Goal: Task Accomplishment & Management: Manage account settings

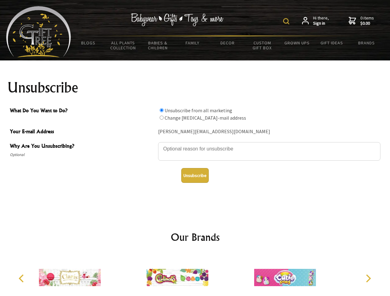
click at [287, 21] on img at bounding box center [286, 21] width 6 height 6
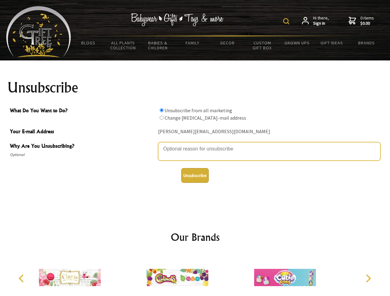
click at [195, 144] on textarea "Why Are You Unsubscribing?" at bounding box center [269, 151] width 222 height 19
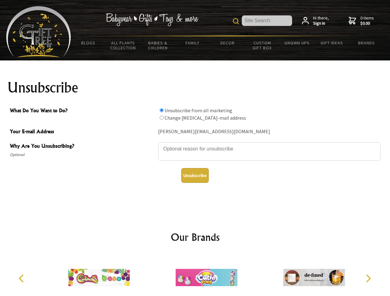
click at [161, 110] on input "What Do You Want to Do?" at bounding box center [162, 110] width 4 height 4
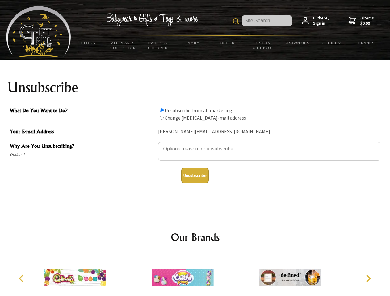
click at [161, 118] on input "What Do You Want to Do?" at bounding box center [162, 118] width 4 height 4
radio input "true"
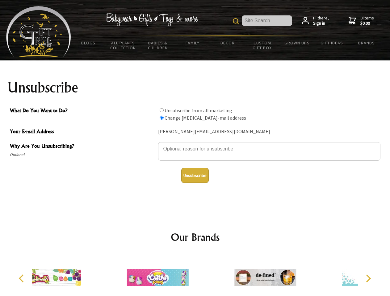
click at [195, 176] on button "Unsubscribe" at bounding box center [194, 175] width 27 height 15
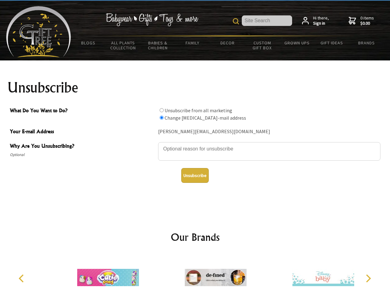
click at [22, 279] on icon "Previous" at bounding box center [22, 279] width 8 height 8
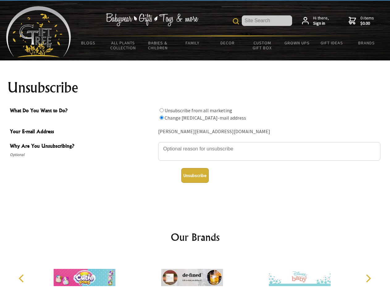
click at [368, 279] on icon "Next" at bounding box center [367, 279] width 8 height 8
